Goal: Task Accomplishment & Management: Use online tool/utility

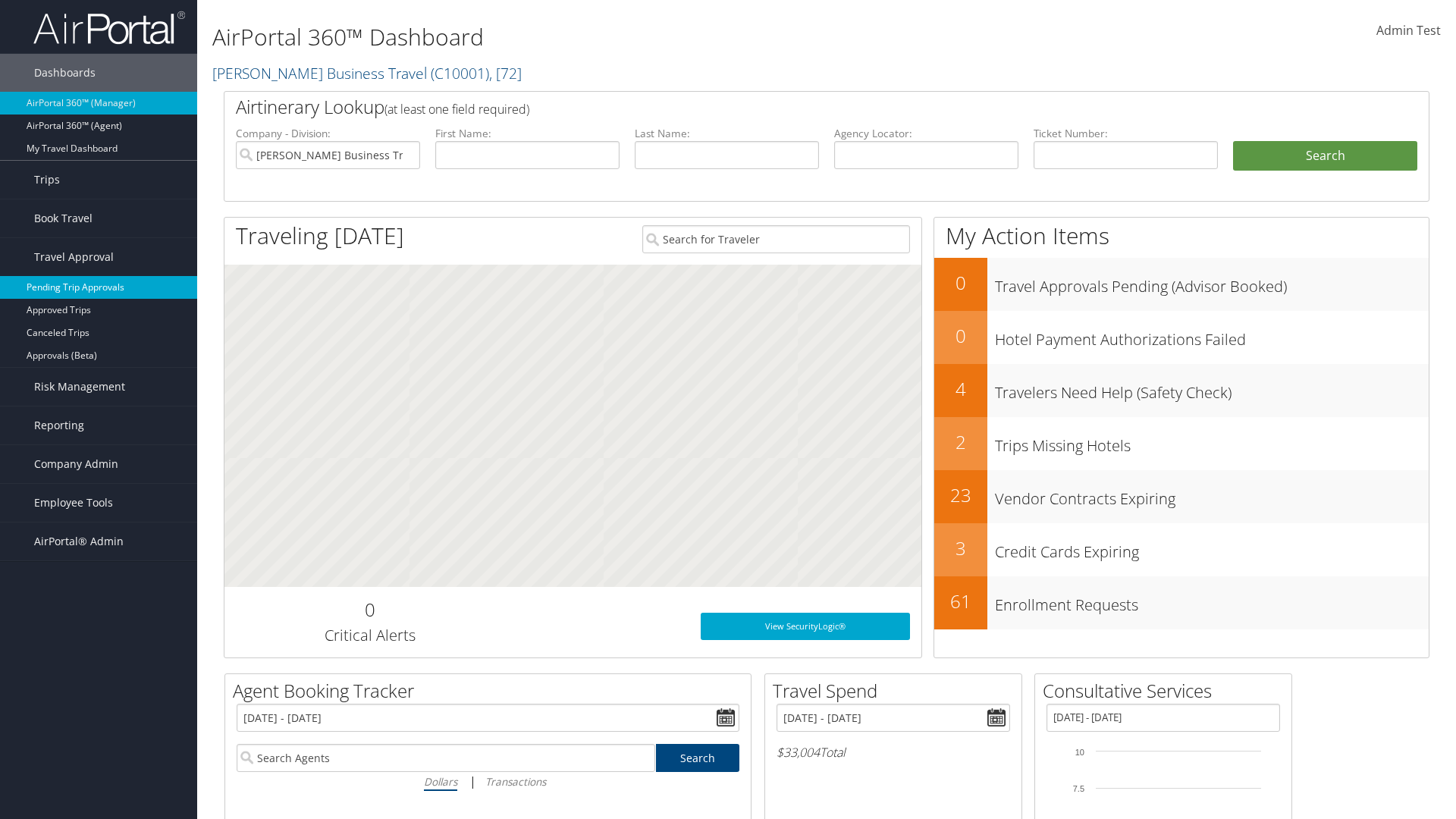
click at [99, 287] on link "Pending Trip Approvals" at bounding box center [99, 287] width 197 height 22
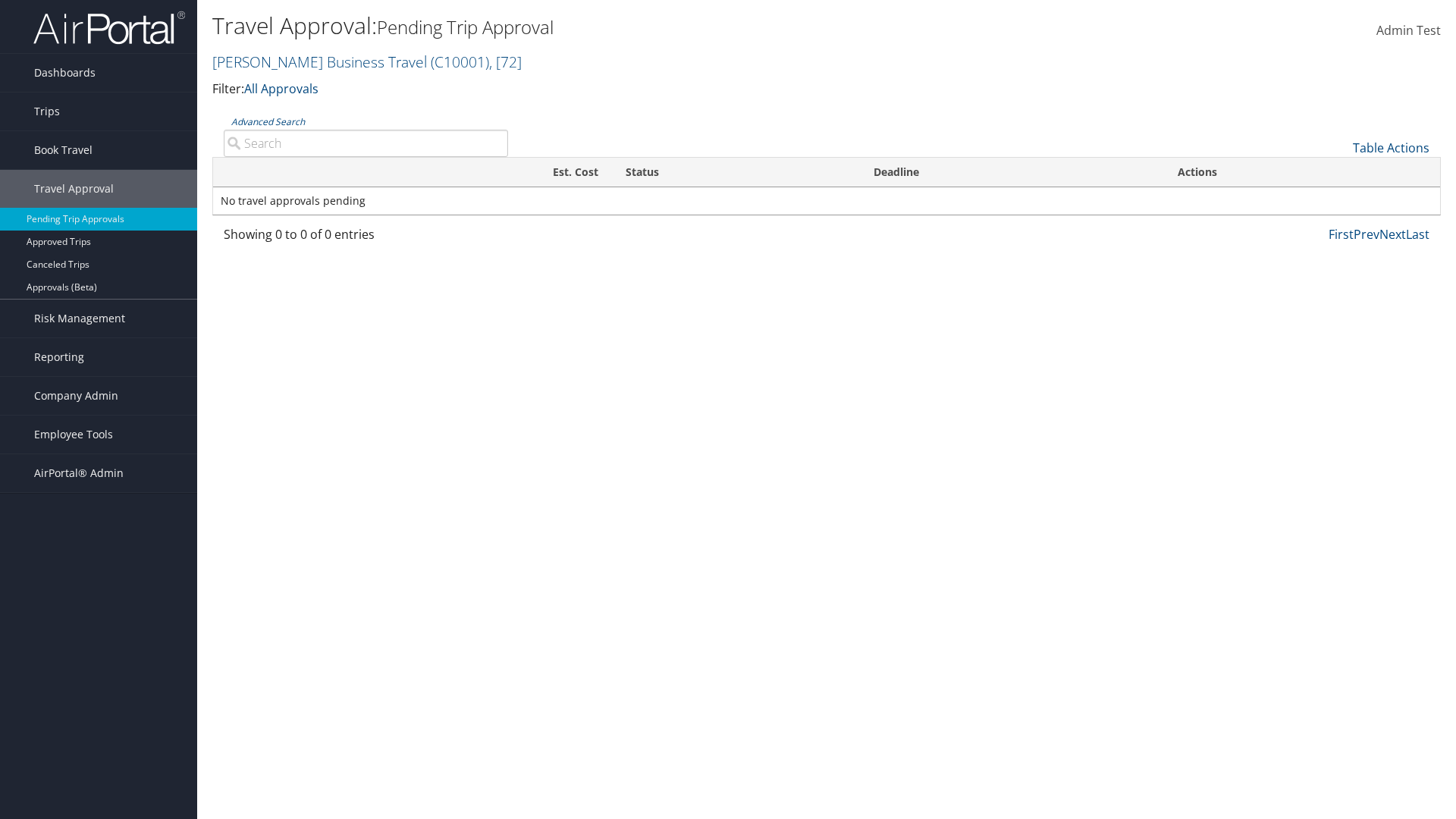
click at [268, 121] on link "Advanced Search" at bounding box center [268, 122] width 74 height 13
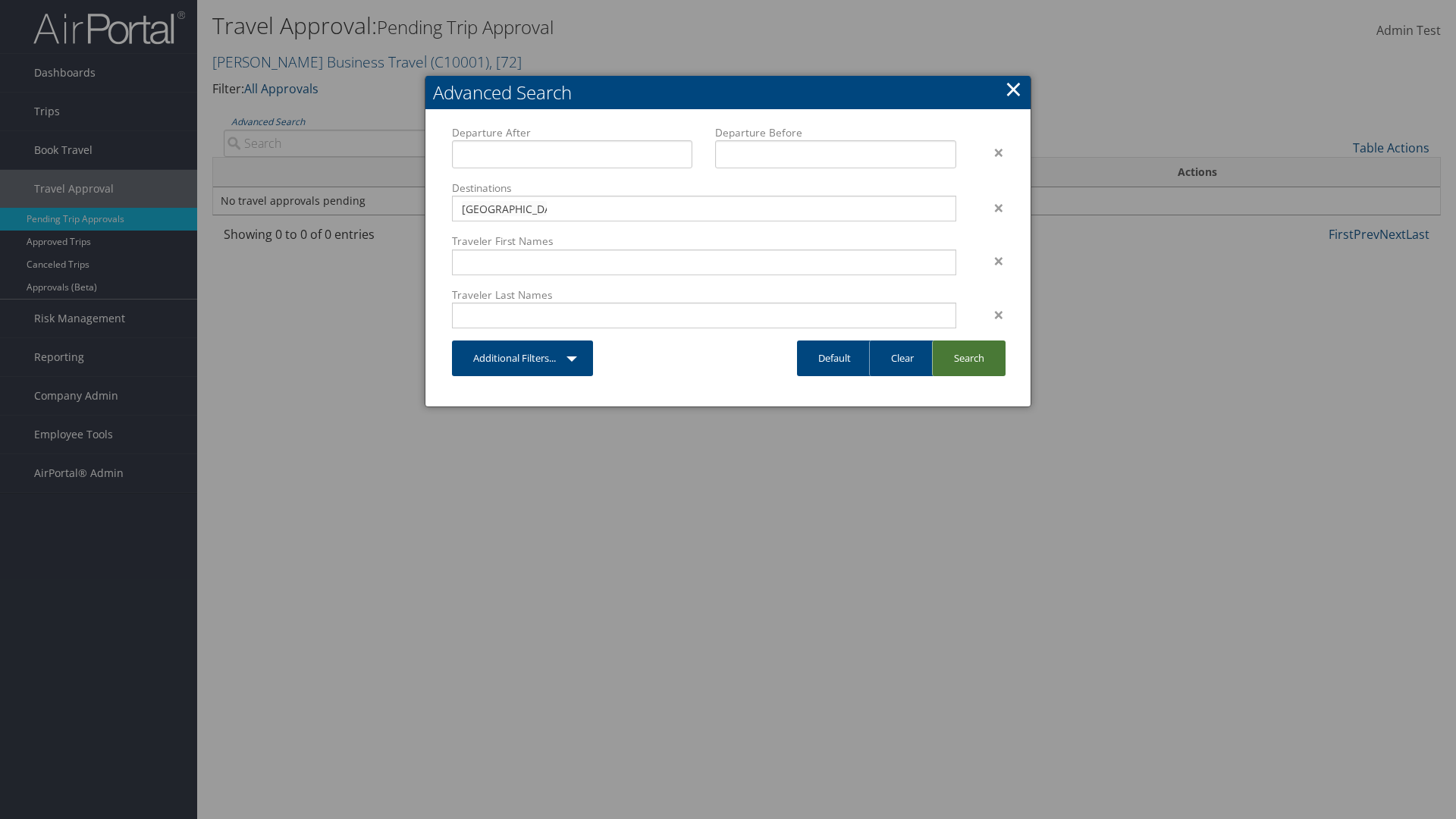
type input "Long Beach"
click at [968, 358] on link "Search" at bounding box center [968, 358] width 74 height 36
type input "Long Beach"
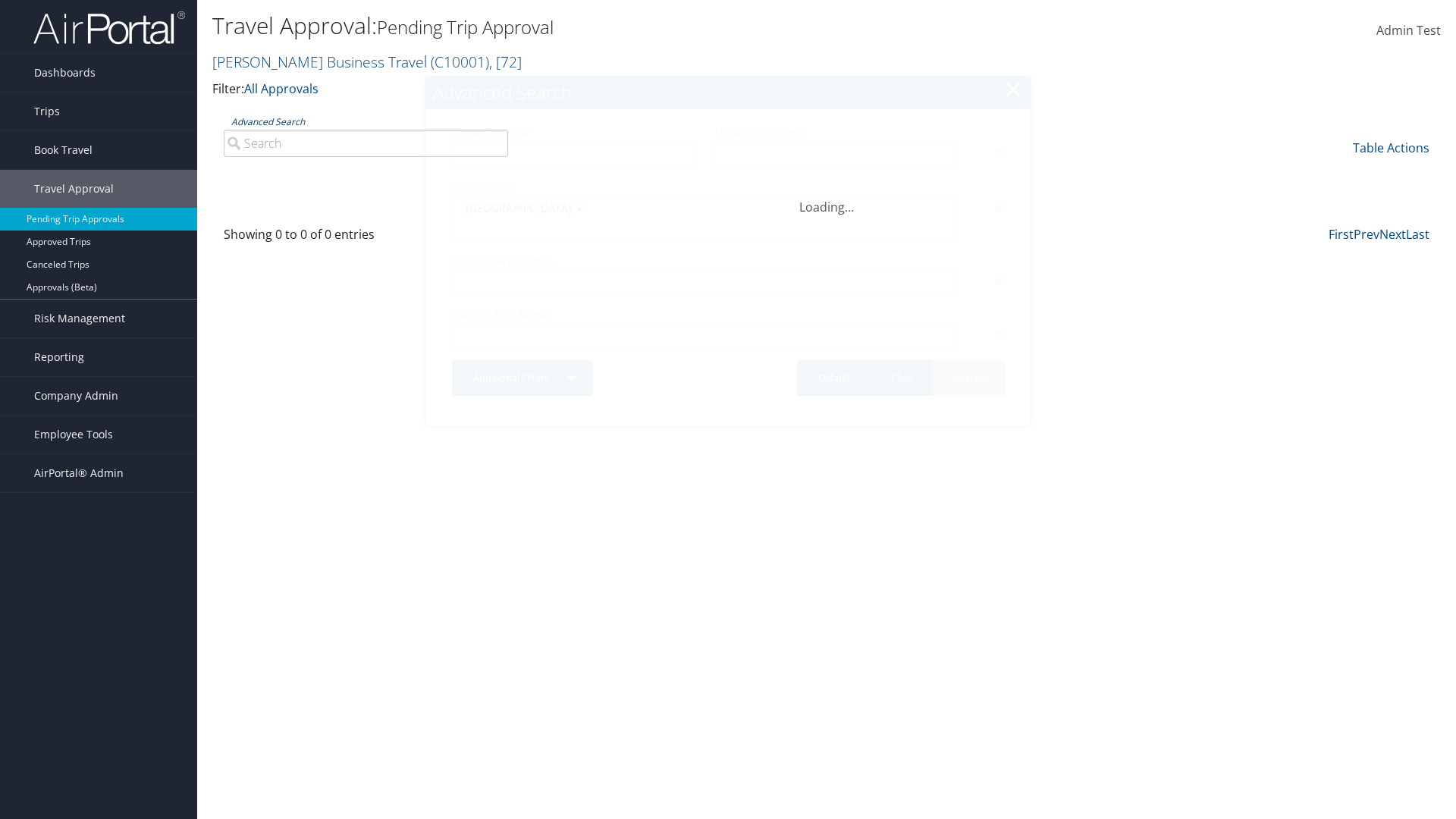
click at [268, 121] on link "Advanced Search" at bounding box center [268, 122] width 74 height 13
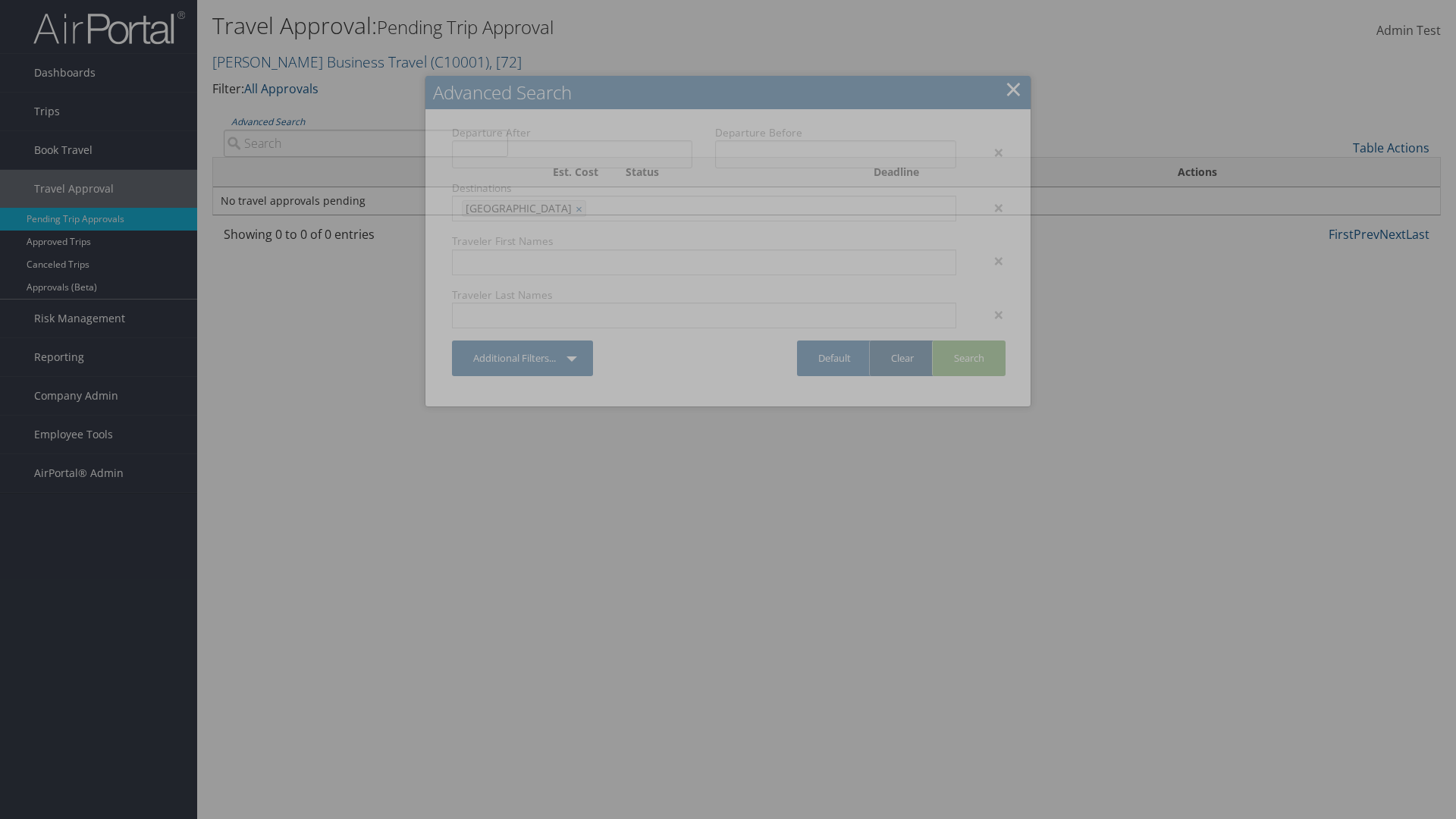
click at [902, 358] on link "Clear" at bounding box center [902, 358] width 66 height 36
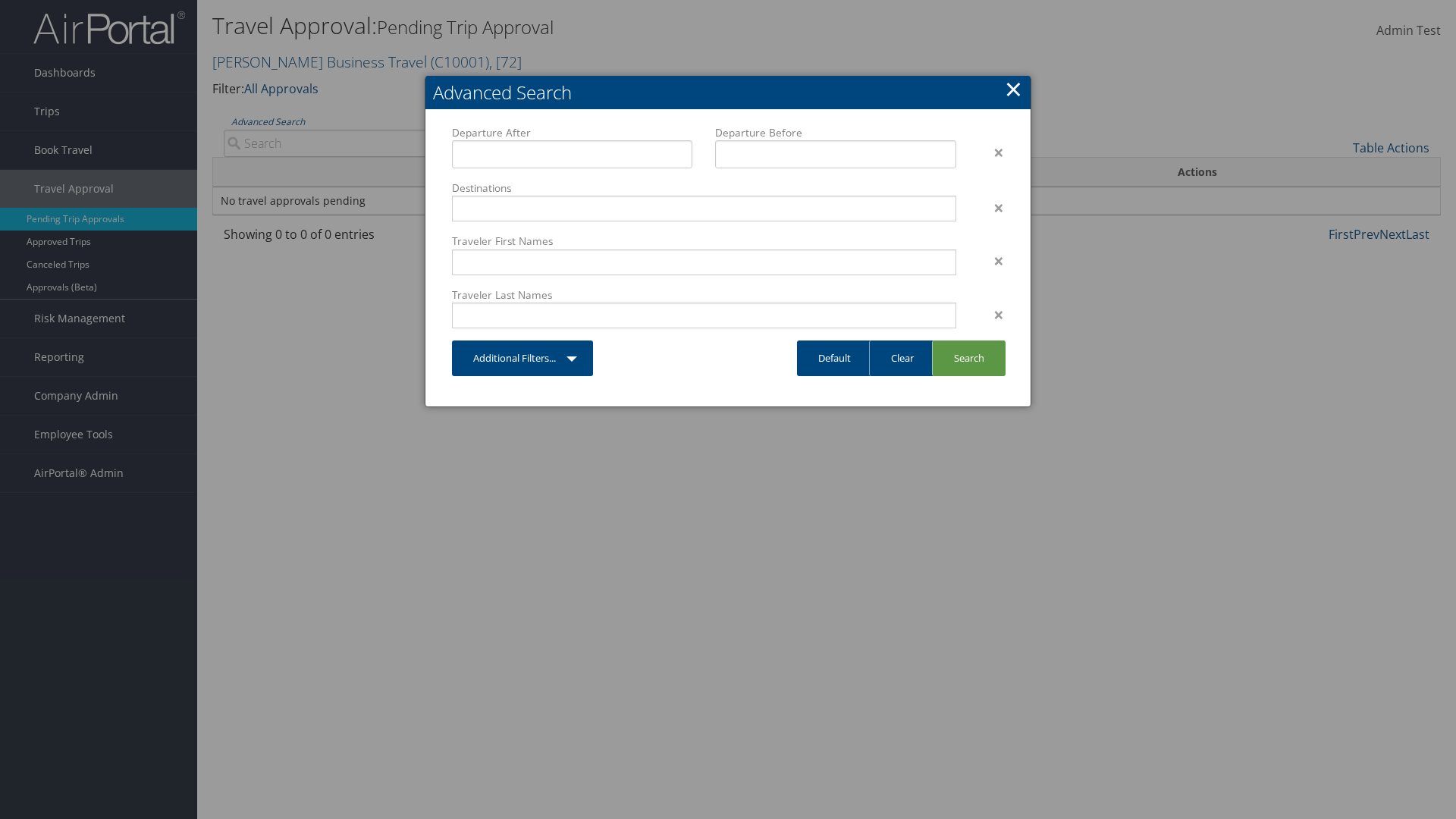
click at [1013, 89] on link "×" at bounding box center [1013, 89] width 17 height 31
